Goal: Check status

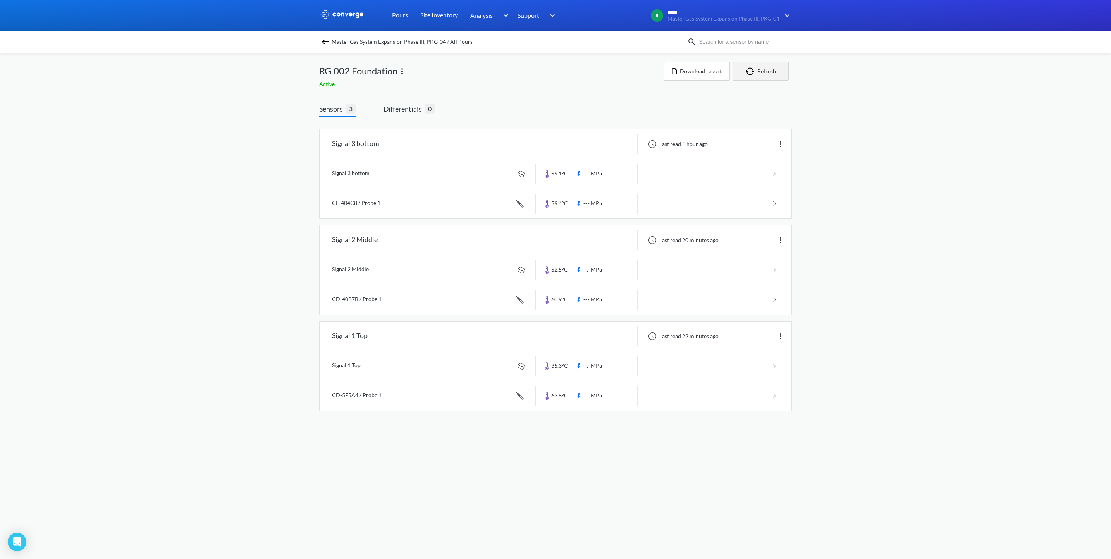
click at [768, 69] on button "Refresh" at bounding box center [761, 71] width 56 height 19
click at [767, 74] on button "Refresh" at bounding box center [761, 71] width 56 height 19
click at [405, 104] on span "Differentials" at bounding box center [403, 108] width 41 height 11
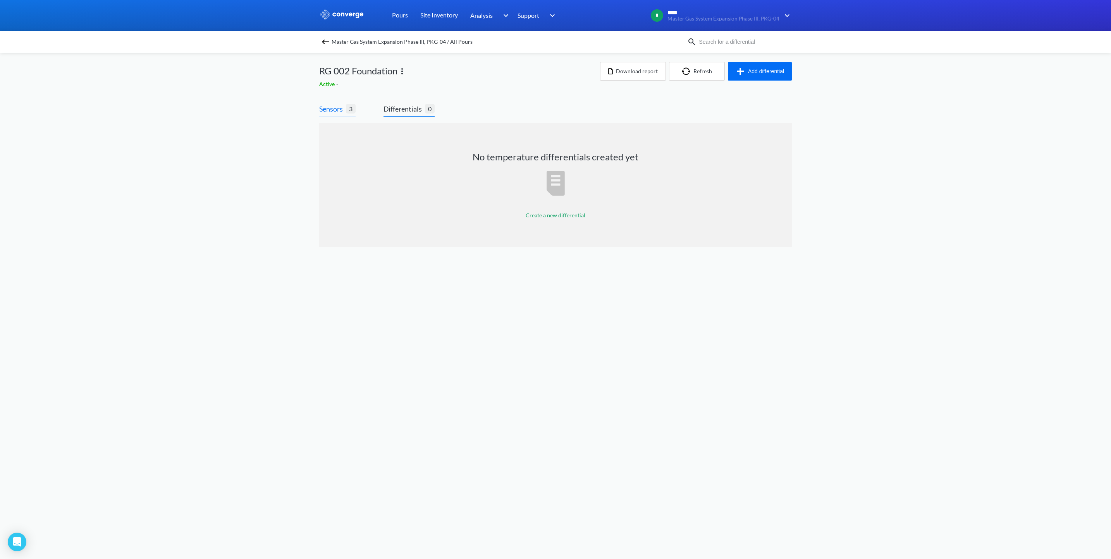
click at [339, 108] on span "Sensors" at bounding box center [332, 108] width 27 height 11
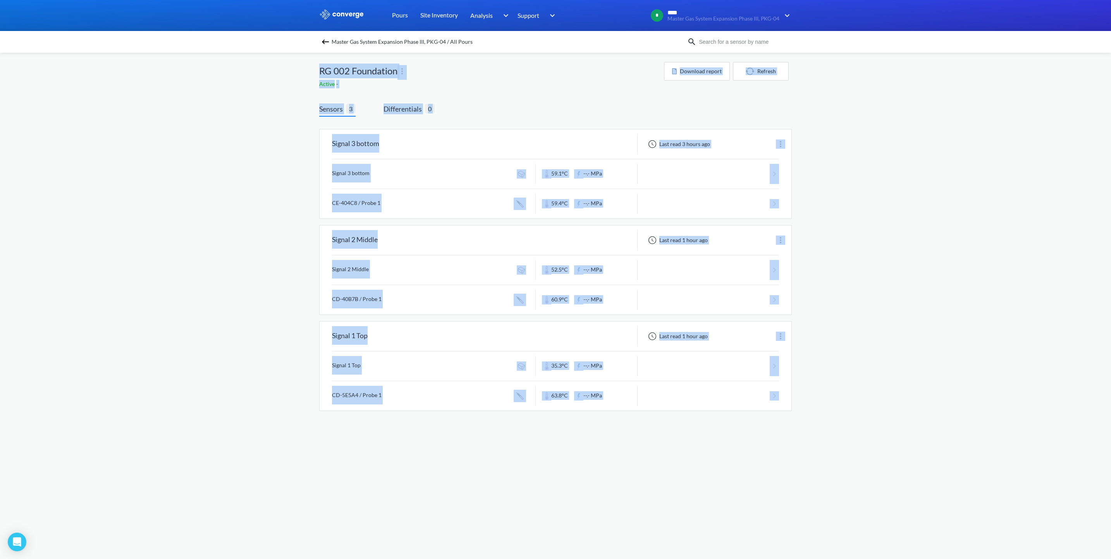
drag, startPoint x: 293, startPoint y: 57, endPoint x: 785, endPoint y: 417, distance: 609.7
click at [785, 417] on div "MENU Master Gas System Expansion Phase III, PKG-04 Pours Site Inventory Analysi…" at bounding box center [555, 213] width 1111 height 426
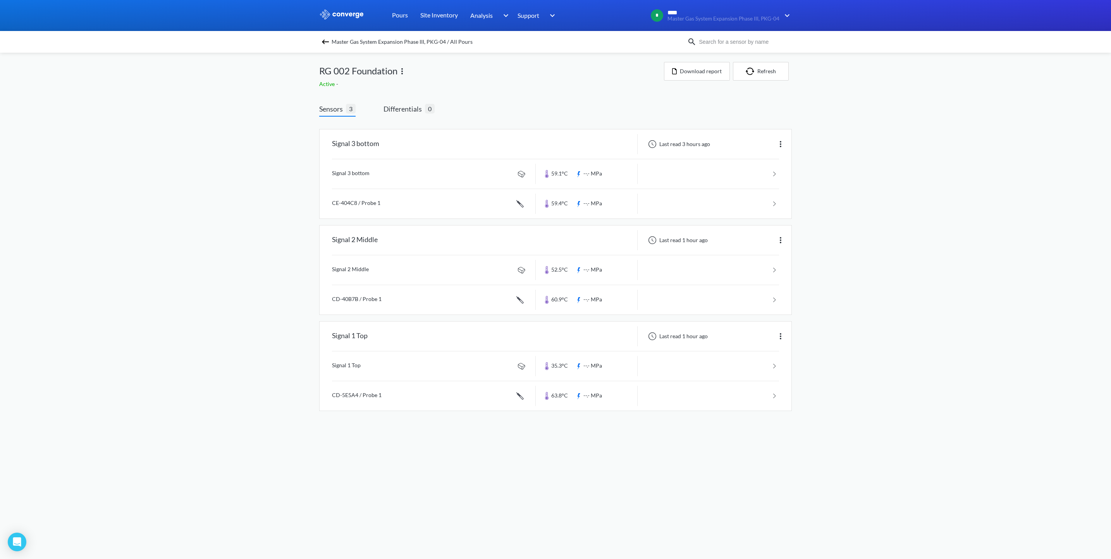
drag, startPoint x: 785, startPoint y: 417, endPoint x: 756, endPoint y: 432, distance: 32.7
click at [756, 432] on body "Sorry, this feature is not available in the demo OK MENU Master Gas System Expa…" at bounding box center [555, 279] width 1111 height 559
click at [916, 124] on div "MENU Master Gas System Expansion Phase III, PKG-04 Pours Site Inventory Analysi…" at bounding box center [555, 213] width 1111 height 426
click at [582, 436] on body "Sorry, this feature is not available in the demo OK MENU Master Gas System Expa…" at bounding box center [555, 279] width 1111 height 559
drag, startPoint x: 772, startPoint y: 67, endPoint x: 776, endPoint y: 72, distance: 7.2
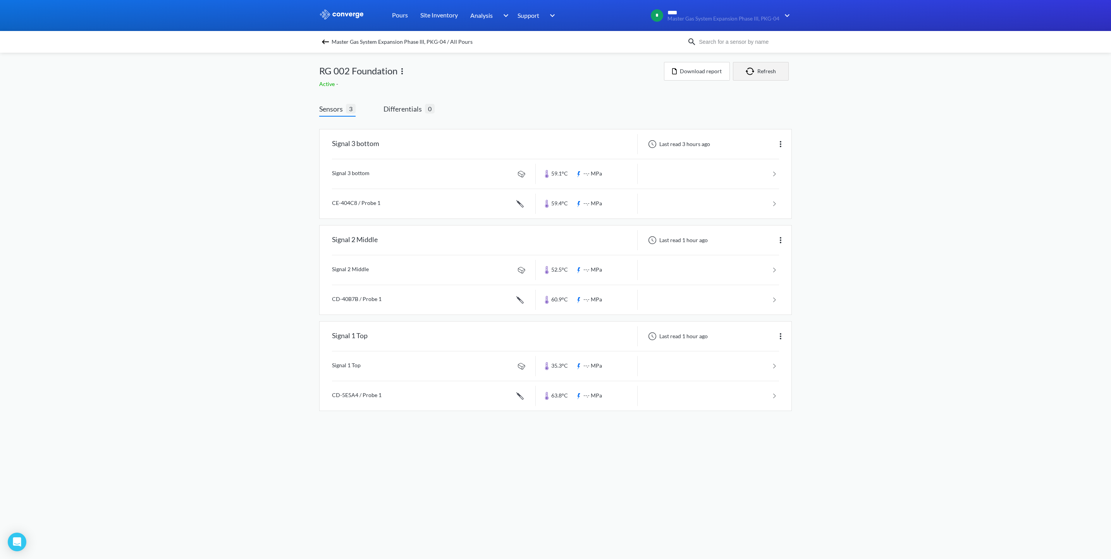
click at [772, 67] on button "Refresh" at bounding box center [761, 71] width 56 height 19
click at [753, 68] on img "button" at bounding box center [752, 71] width 12 height 8
click at [766, 71] on button "Refresh" at bounding box center [761, 71] width 56 height 19
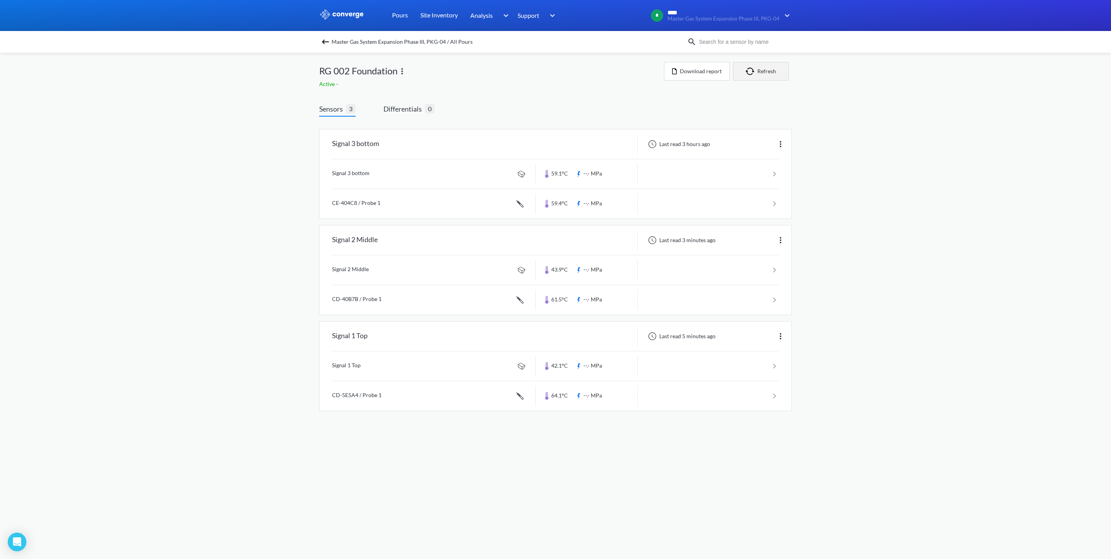
click at [766, 77] on button "Refresh" at bounding box center [761, 71] width 56 height 19
click at [763, 67] on button "Refresh" at bounding box center [761, 71] width 56 height 19
click at [762, 76] on button "Refresh" at bounding box center [761, 71] width 56 height 19
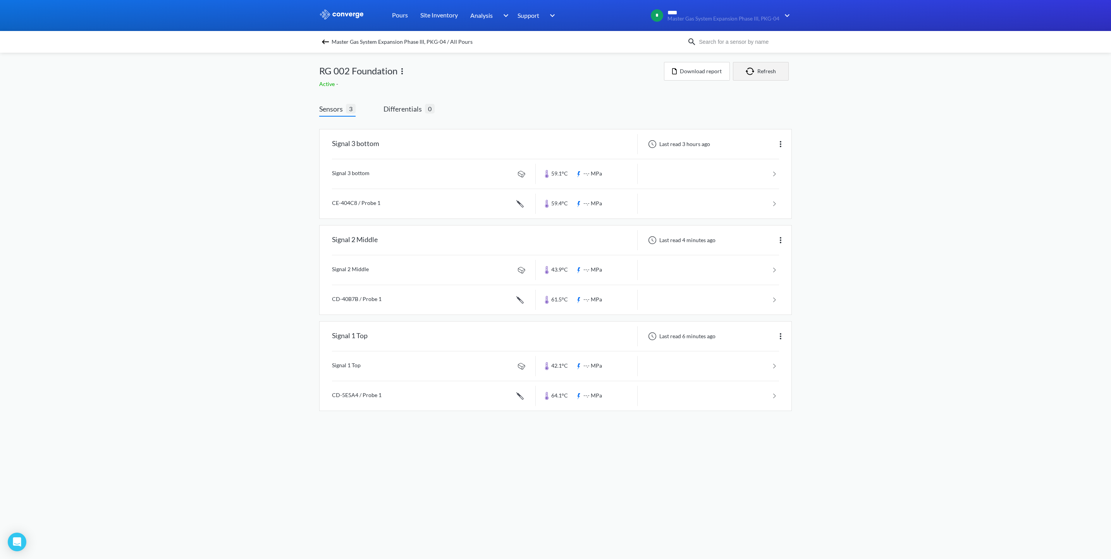
click at [762, 76] on button "Refresh" at bounding box center [761, 71] width 56 height 19
click at [763, 76] on button "Refresh" at bounding box center [761, 71] width 56 height 19
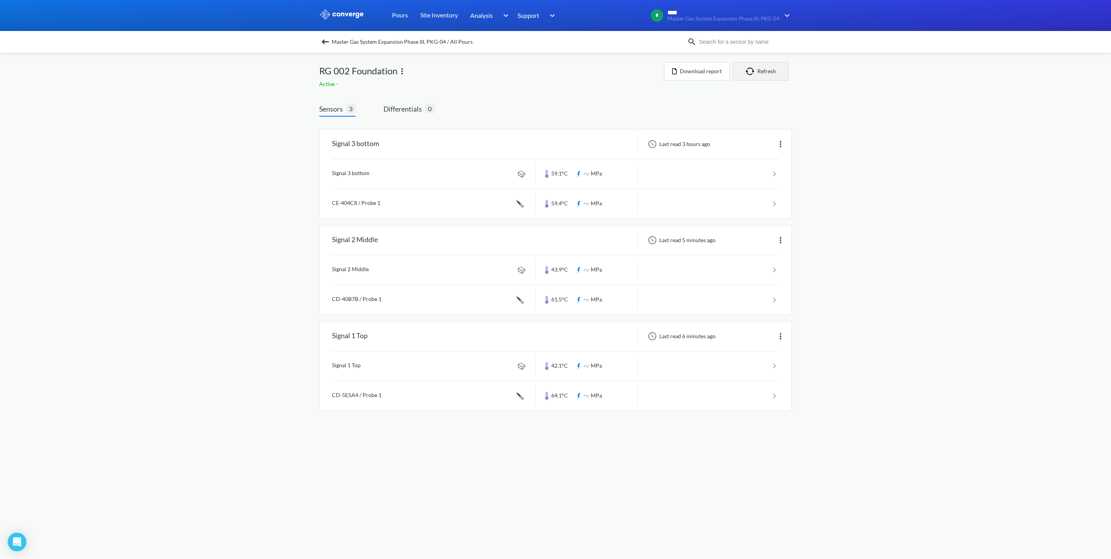
click at [766, 72] on button "Refresh" at bounding box center [761, 71] width 56 height 19
click at [767, 71] on button "Refresh" at bounding box center [761, 71] width 56 height 19
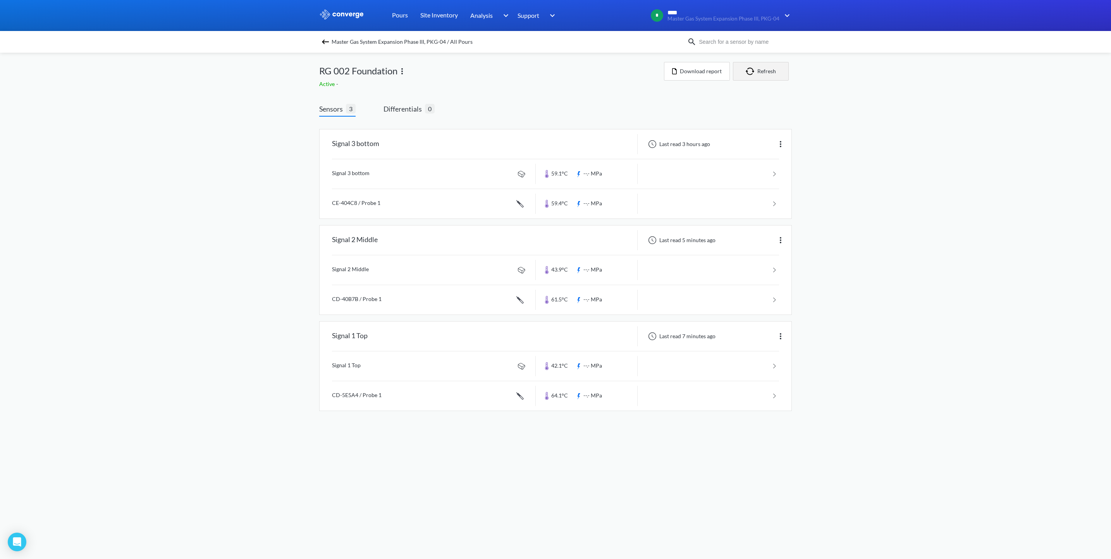
click at [767, 71] on button "Refresh" at bounding box center [761, 71] width 56 height 19
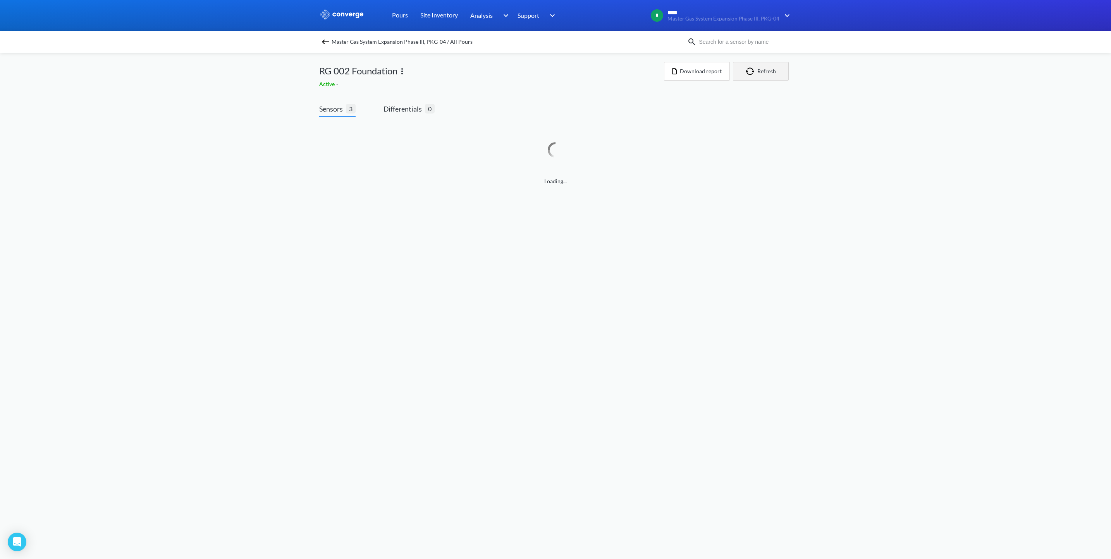
click at [767, 71] on button "Refresh" at bounding box center [761, 71] width 56 height 19
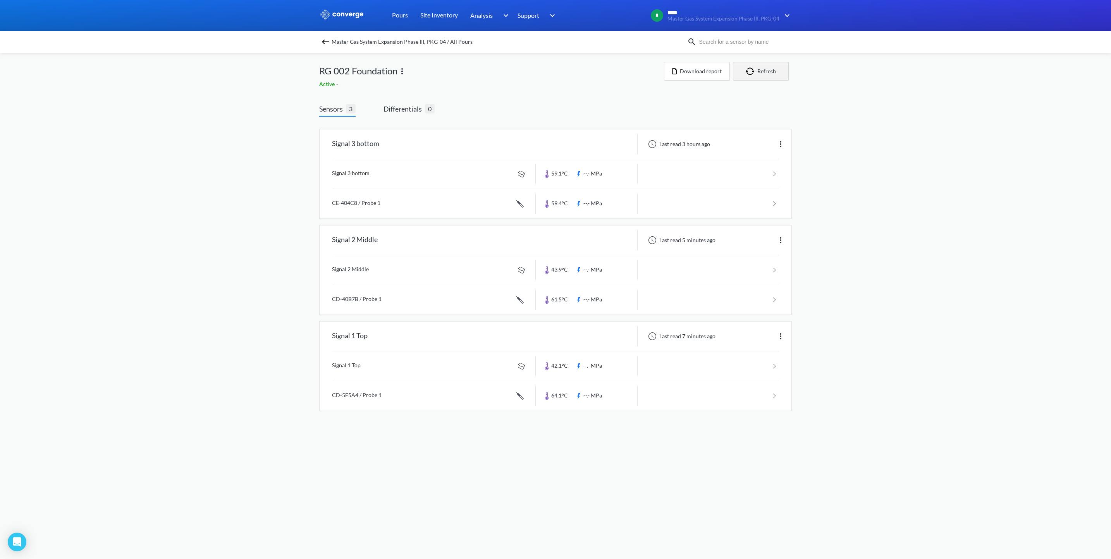
click at [767, 71] on button "Refresh" at bounding box center [761, 71] width 56 height 19
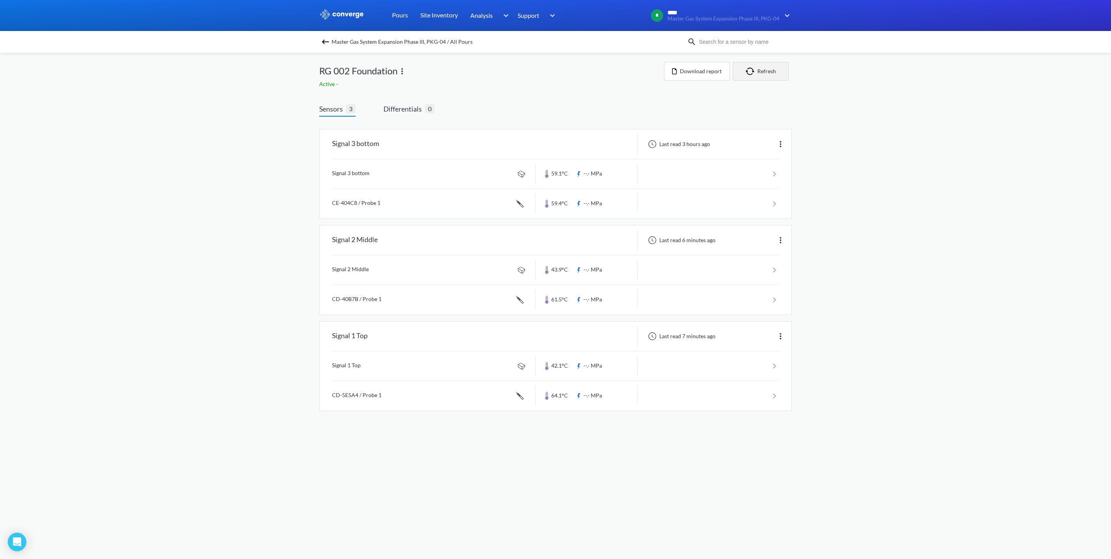
click at [761, 71] on button "Refresh" at bounding box center [761, 71] width 56 height 19
click at [753, 76] on button "Refresh" at bounding box center [761, 71] width 56 height 19
click at [767, 69] on button "Refresh" at bounding box center [761, 71] width 56 height 19
click at [764, 75] on button "Refresh" at bounding box center [761, 71] width 56 height 19
